Goal: Navigation & Orientation: Understand site structure

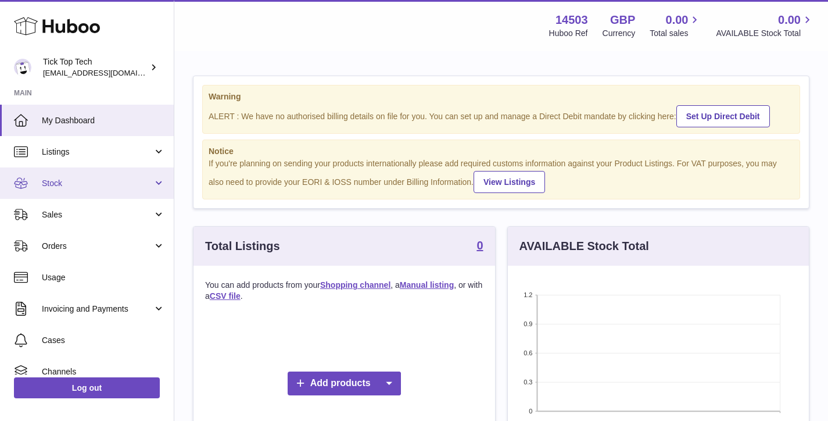
click at [88, 190] on link "Stock" at bounding box center [87, 182] width 174 height 31
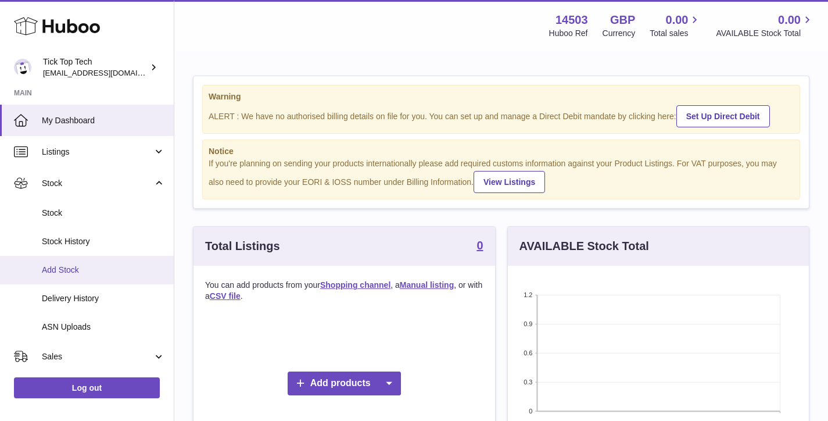
click at [45, 266] on span "Add Stock" at bounding box center [103, 269] width 123 height 11
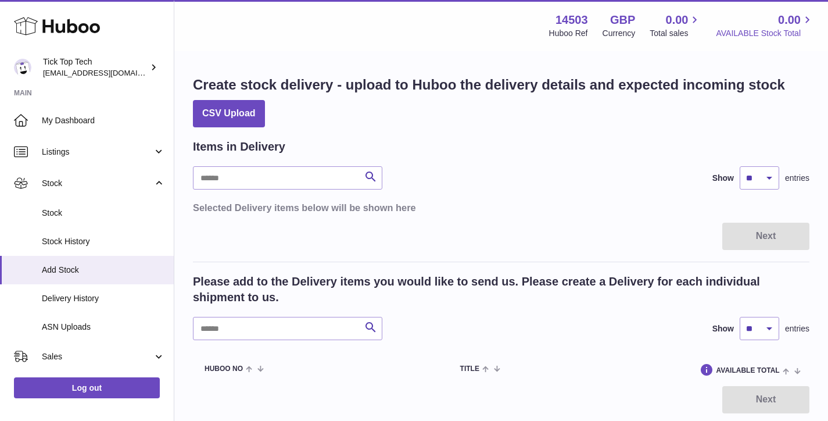
click at [785, 15] on span "0.00" at bounding box center [789, 20] width 23 height 16
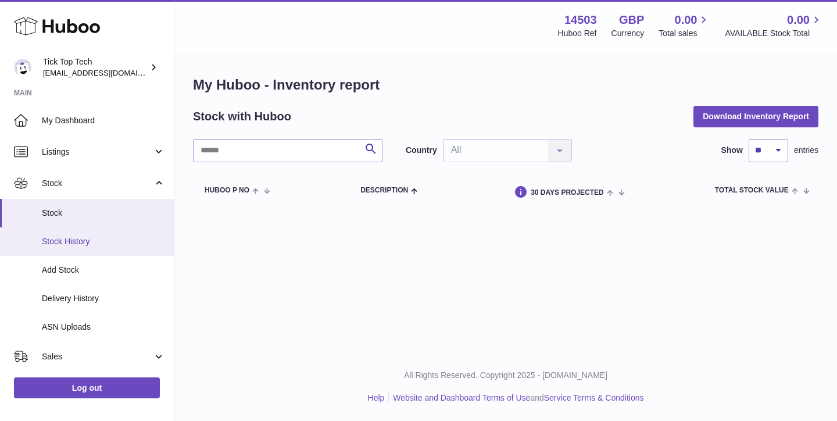
scroll to position [217, 0]
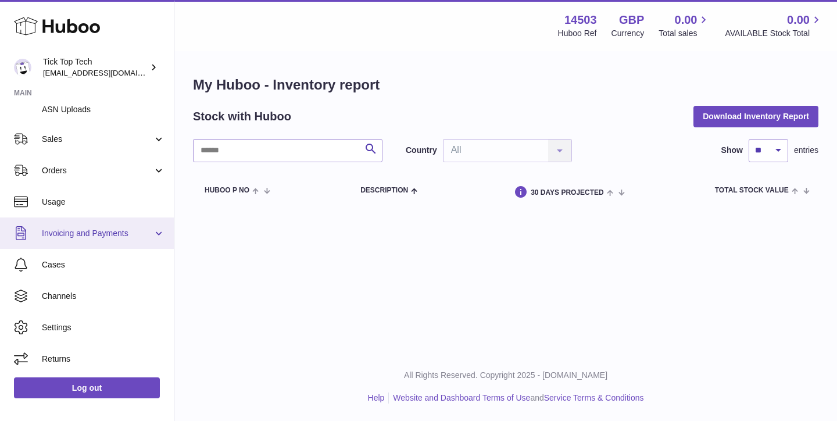
click at [118, 230] on span "Invoicing and Payments" at bounding box center [97, 233] width 111 height 11
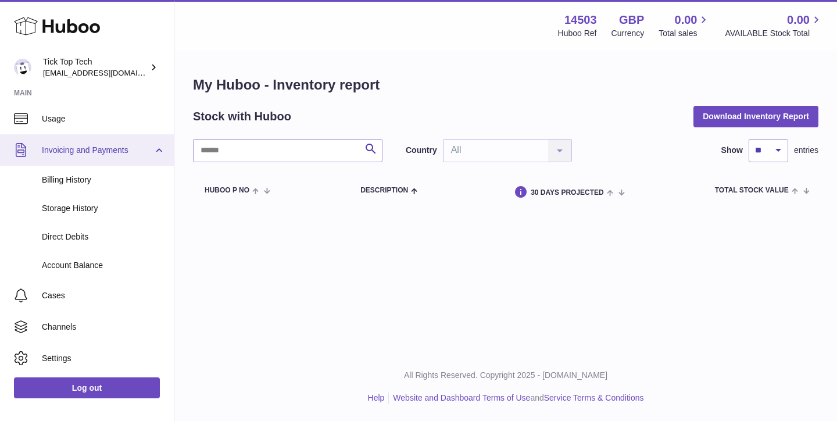
scroll to position [298, 0]
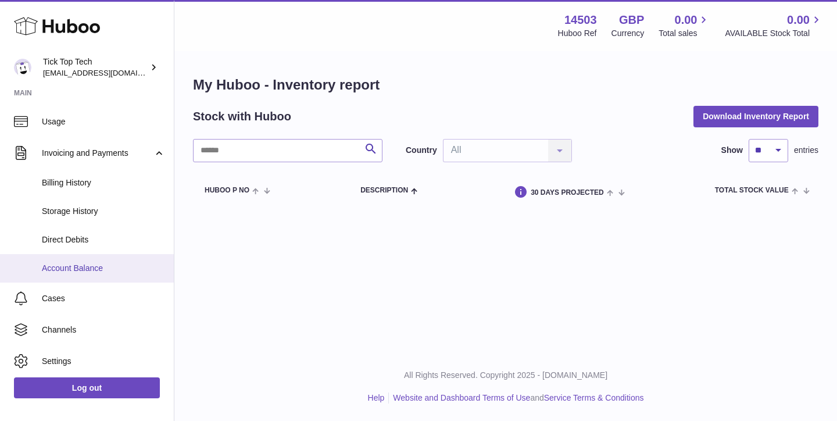
click at [96, 255] on link "Account Balance" at bounding box center [87, 268] width 174 height 28
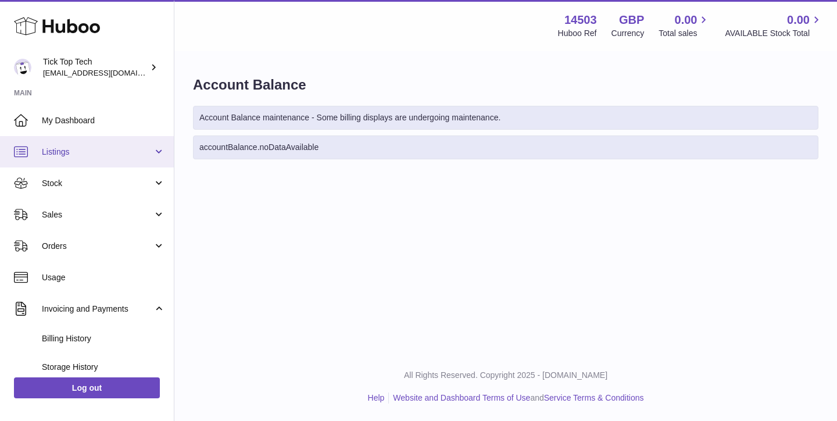
click at [58, 145] on link "Listings" at bounding box center [87, 151] width 174 height 31
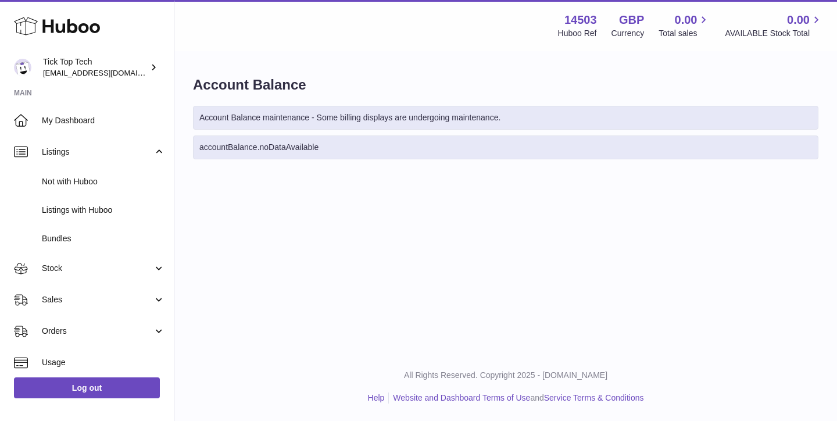
click at [98, 103] on strong "Main" at bounding box center [87, 96] width 174 height 16
click at [94, 71] on span "[EMAIL_ADDRESS][DOMAIN_NAME]" at bounding box center [107, 72] width 128 height 9
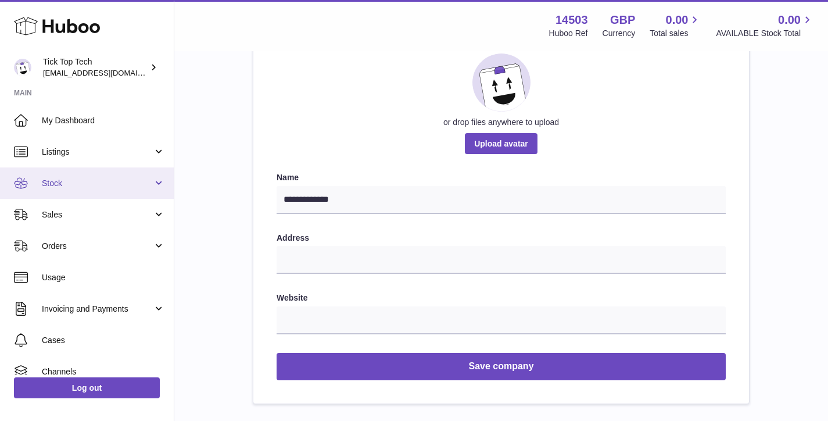
scroll to position [76, 0]
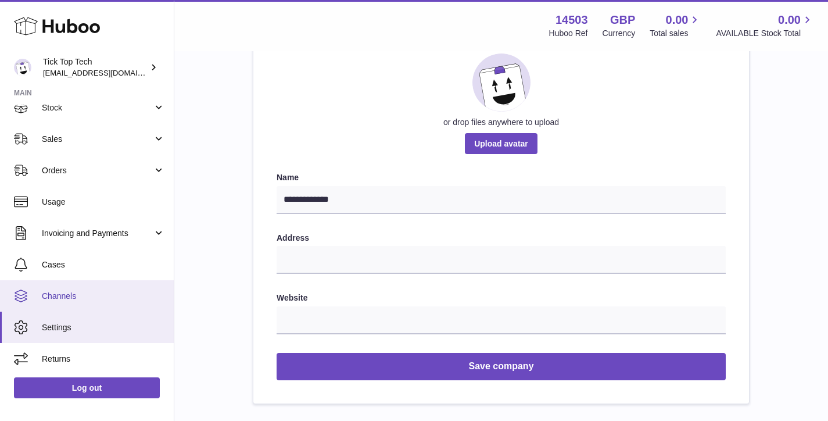
click at [65, 296] on span "Channels" at bounding box center [103, 296] width 123 height 11
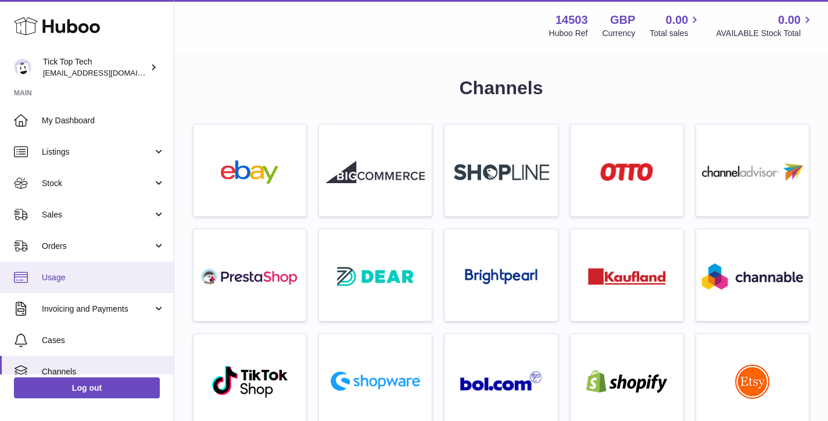
click at [84, 283] on link "Usage" at bounding box center [87, 277] width 174 height 31
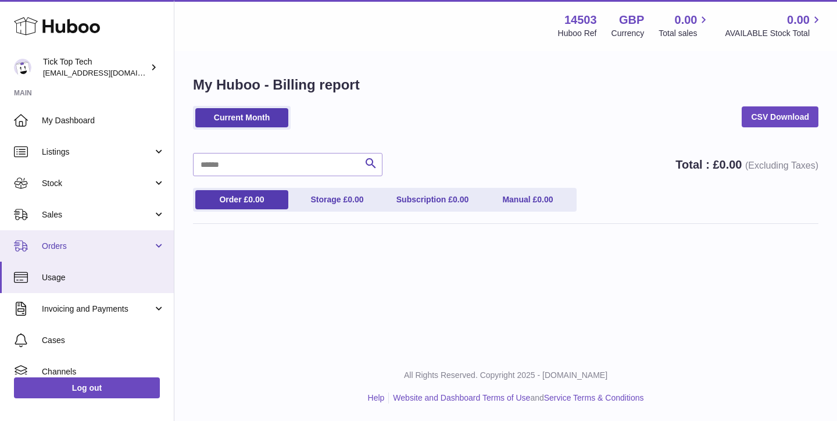
click at [85, 237] on link "Orders" at bounding box center [87, 245] width 174 height 31
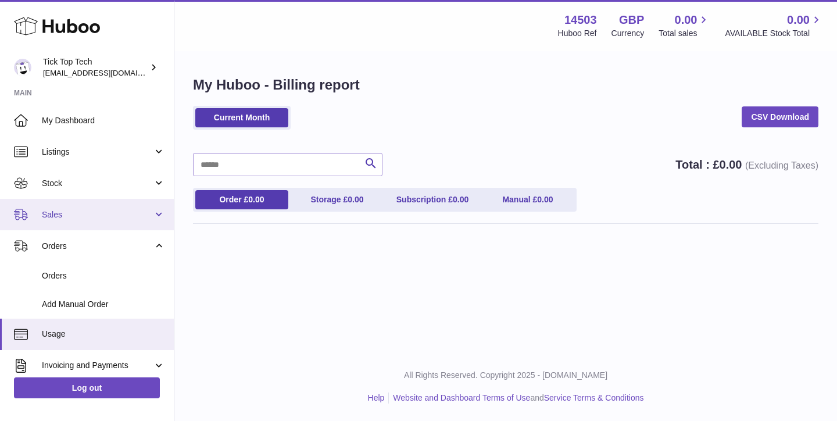
click at [92, 219] on span "Sales" at bounding box center [97, 214] width 111 height 11
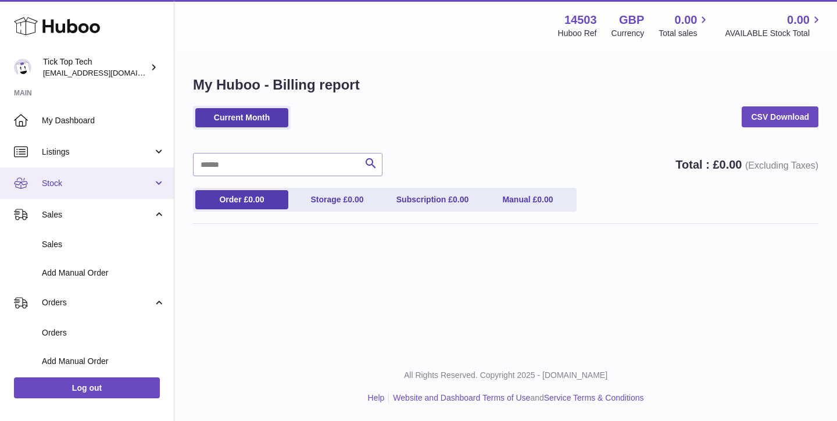
click at [107, 189] on link "Stock" at bounding box center [87, 182] width 174 height 31
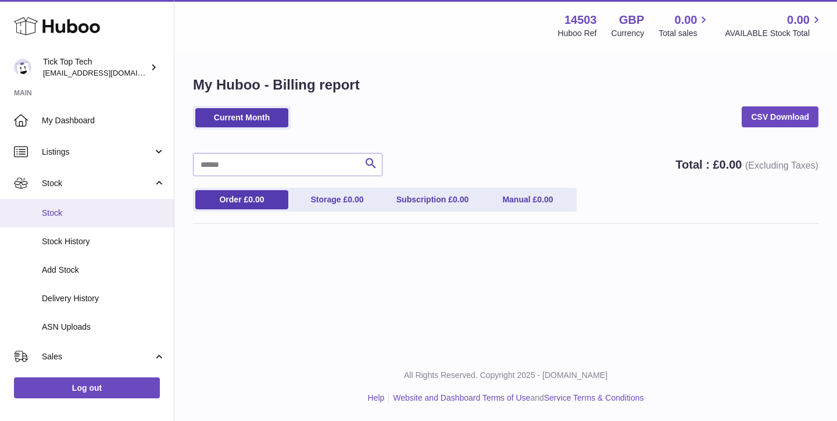
click at [88, 212] on span "Stock" at bounding box center [103, 212] width 123 height 11
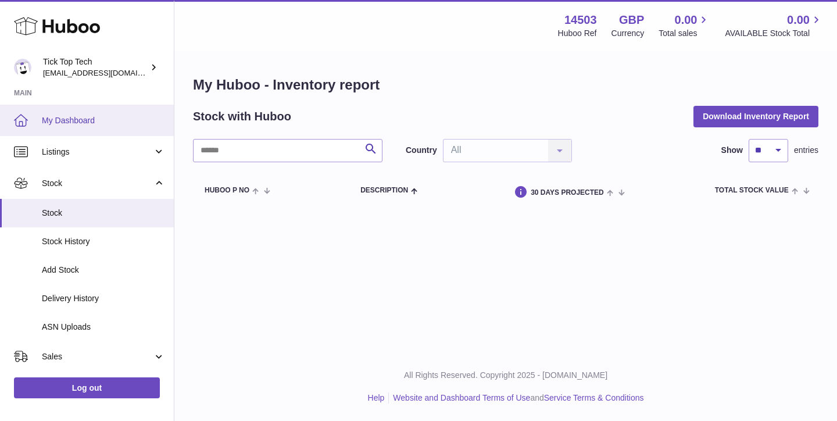
click at [86, 129] on link "My Dashboard" at bounding box center [87, 120] width 174 height 31
